Goal: Task Accomplishment & Management: Use online tool/utility

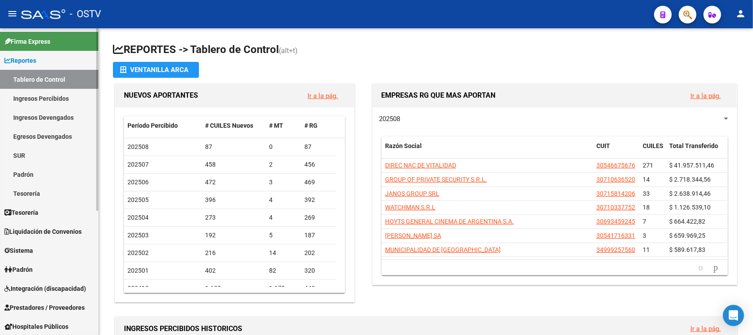
scroll to position [110, 0]
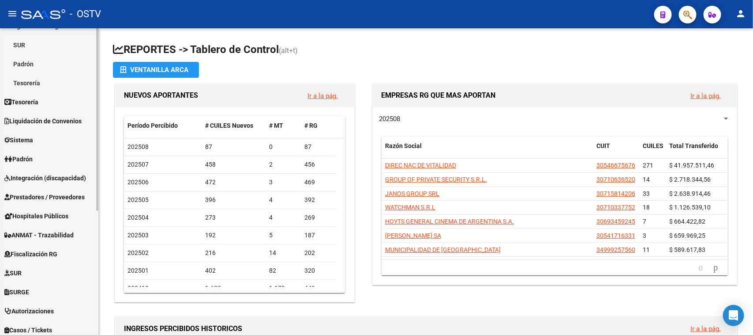
click at [58, 199] on span "Prestadores / Proveedores" at bounding box center [44, 197] width 80 height 10
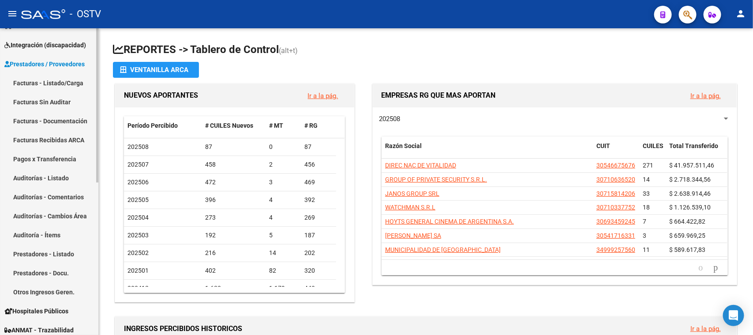
click at [68, 84] on link "Facturas - Listado/Carga" at bounding box center [49, 82] width 98 height 19
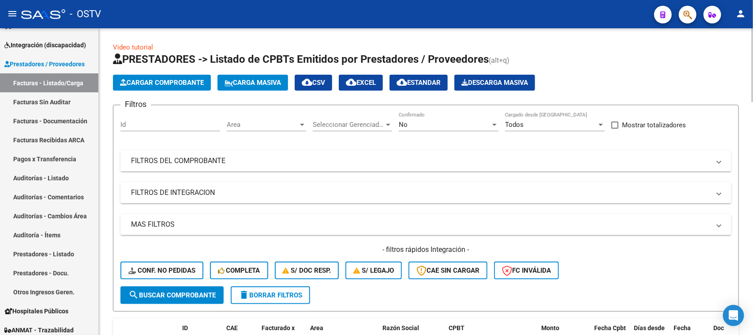
click at [385, 156] on mat-panel-title "FILTROS DEL COMPROBANTE" at bounding box center [421, 161] width 580 height 10
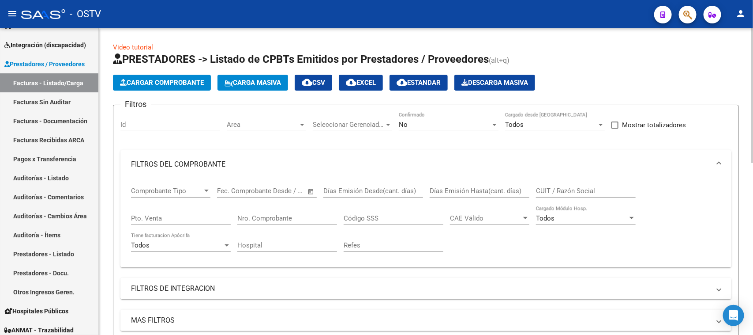
click at [299, 214] on input "Nro. Comprobante" at bounding box center [287, 218] width 100 height 8
type input "760"
click at [405, 116] on div "No Confirmado" at bounding box center [449, 121] width 100 height 19
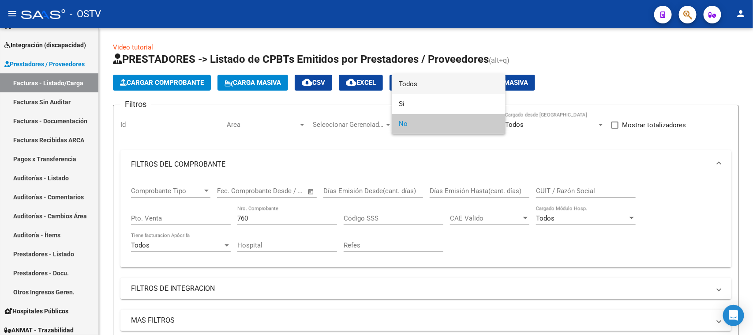
click at [413, 89] on span "Todos" at bounding box center [449, 84] width 100 height 20
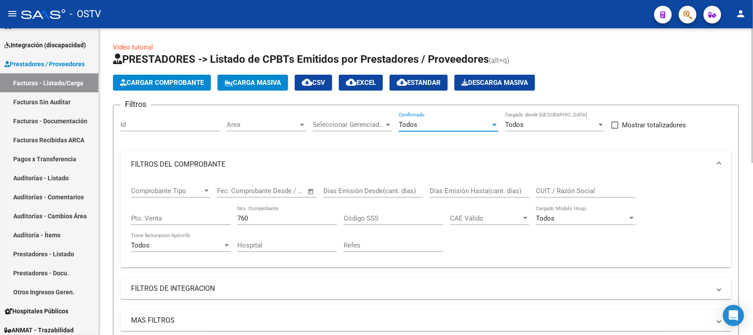
scroll to position [110, 0]
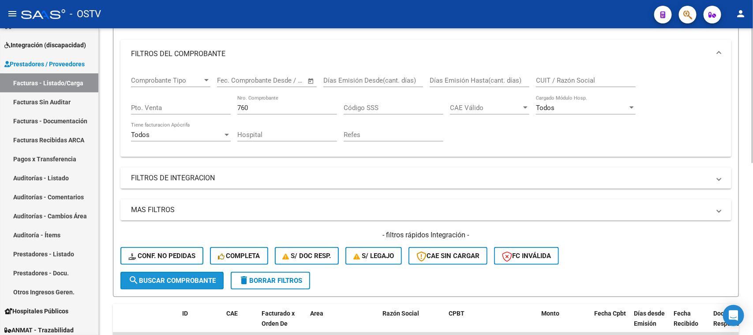
click at [186, 281] on span "search Buscar Comprobante" at bounding box center [171, 280] width 87 height 8
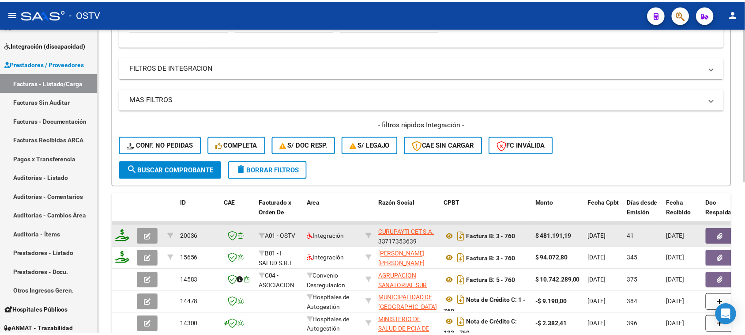
scroll to position [276, 0]
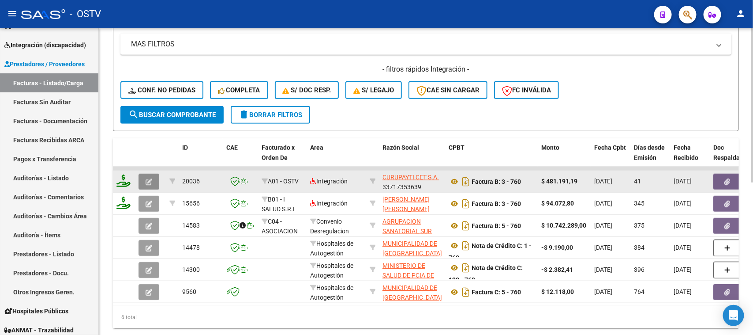
click at [146, 178] on icon "button" at bounding box center [149, 181] width 7 height 7
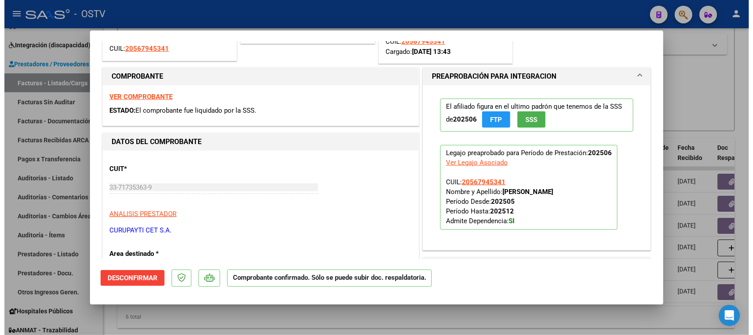
scroll to position [0, 0]
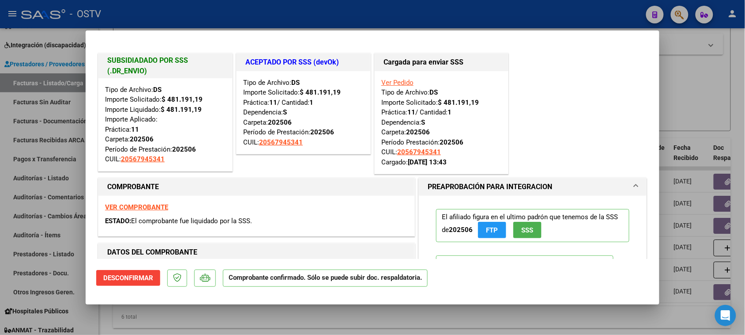
click at [672, 64] on div at bounding box center [372, 167] width 745 height 335
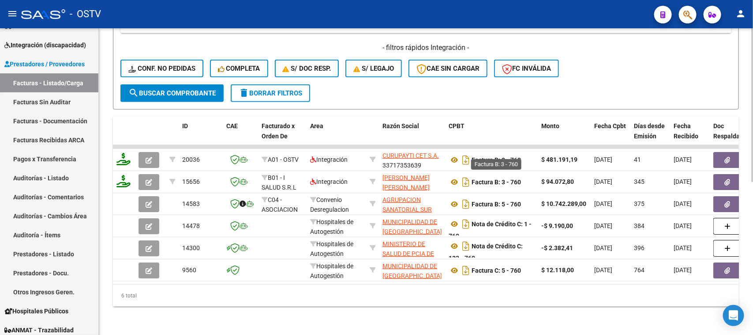
scroll to position [27, 0]
